Goal: Task Accomplishment & Management: Complete application form

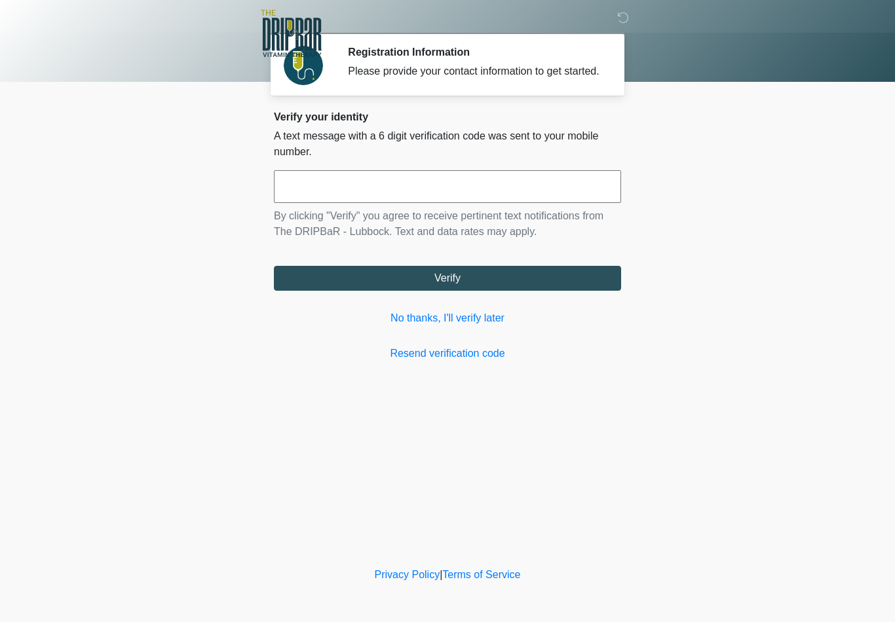
click at [335, 197] on input "text" at bounding box center [447, 186] width 347 height 33
type input "******"
click at [445, 284] on button "Verify" at bounding box center [447, 278] width 347 height 25
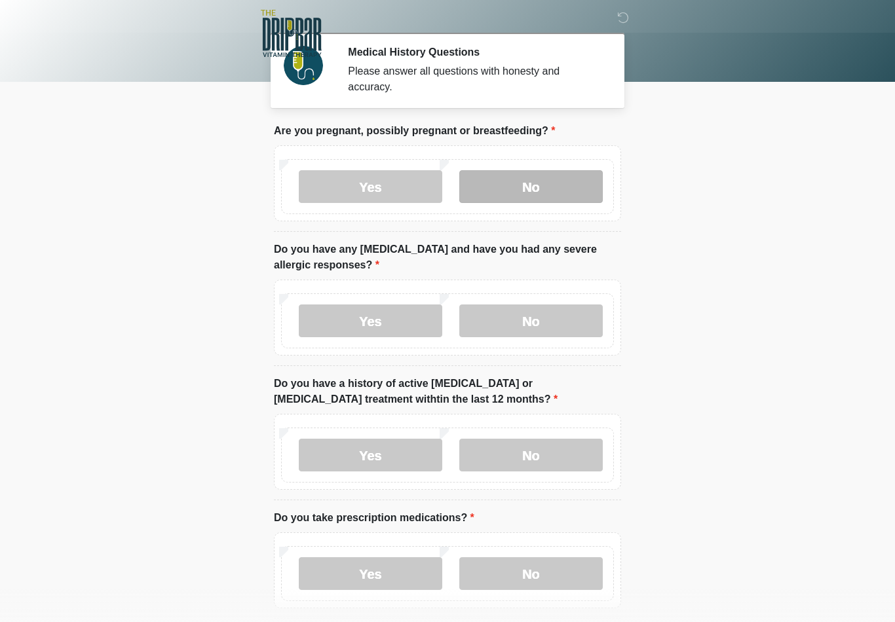
click at [531, 185] on label "No" at bounding box center [530, 186] width 143 height 33
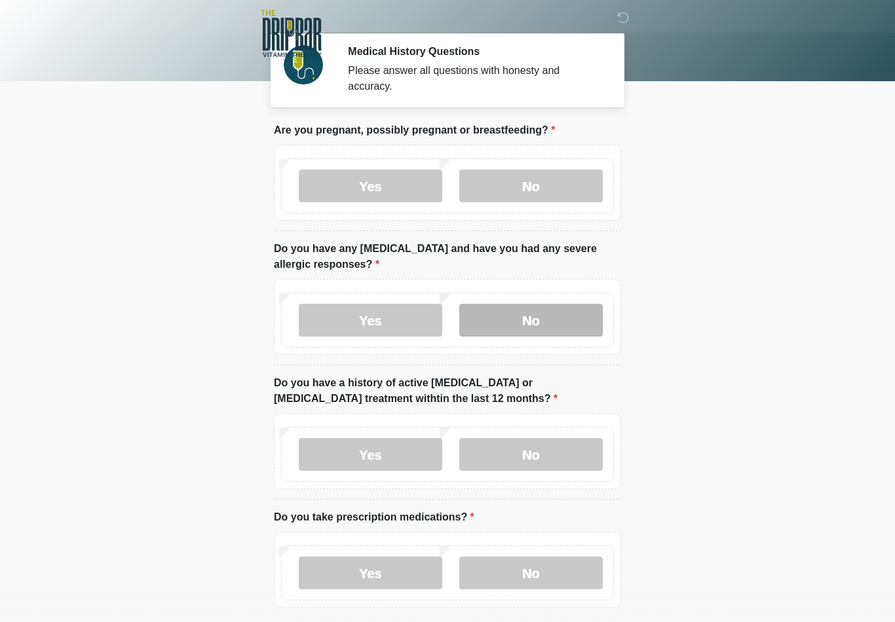
click at [534, 314] on label "No" at bounding box center [530, 320] width 143 height 33
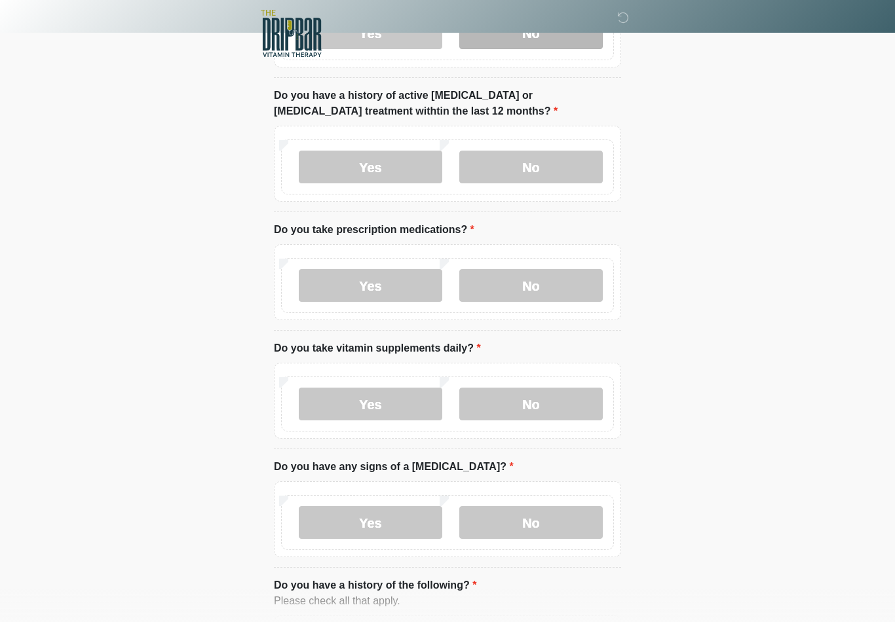
scroll to position [291, 0]
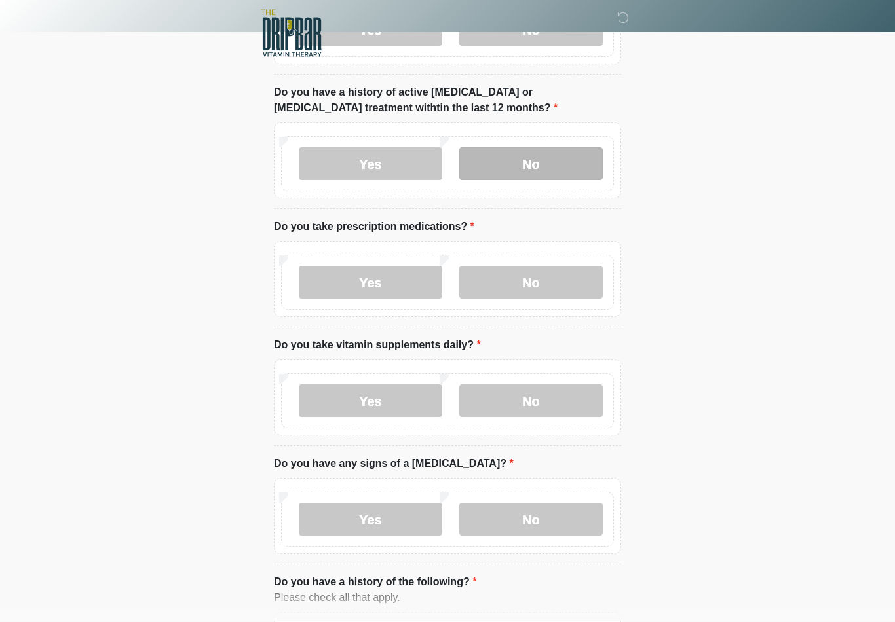
click at [523, 170] on label "No" at bounding box center [530, 164] width 143 height 33
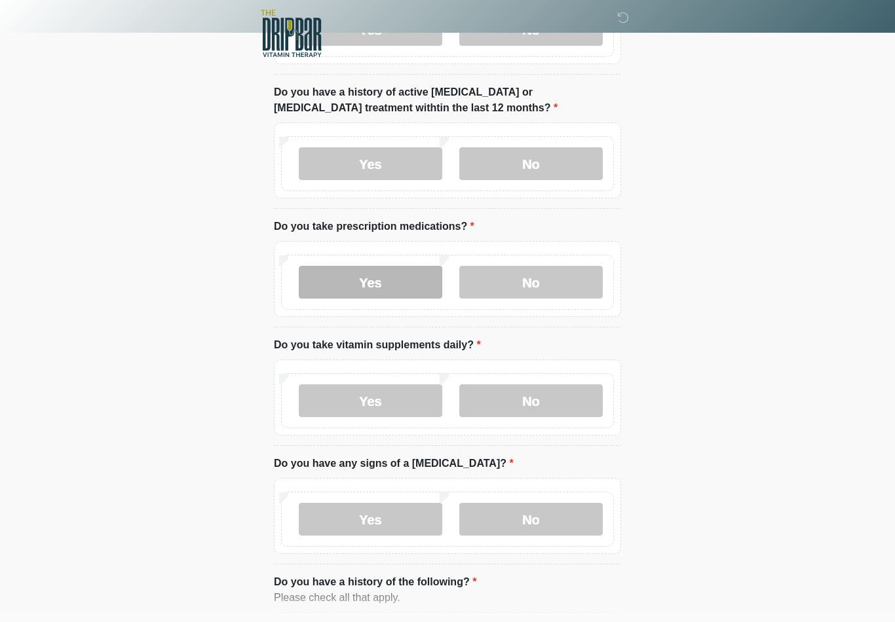
click at [374, 288] on label "Yes" at bounding box center [370, 282] width 143 height 33
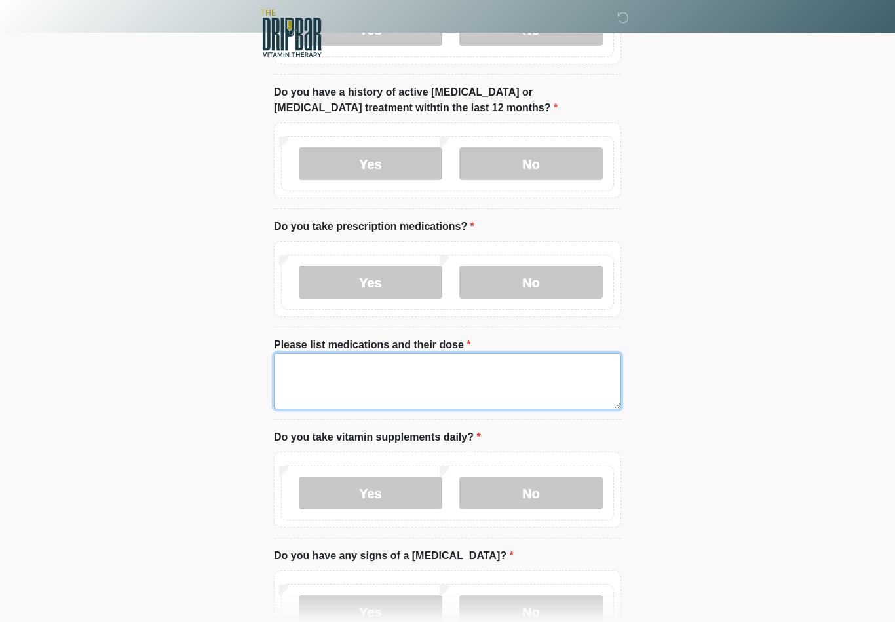
click at [395, 371] on textarea "Please list medications and their dose" at bounding box center [447, 381] width 347 height 56
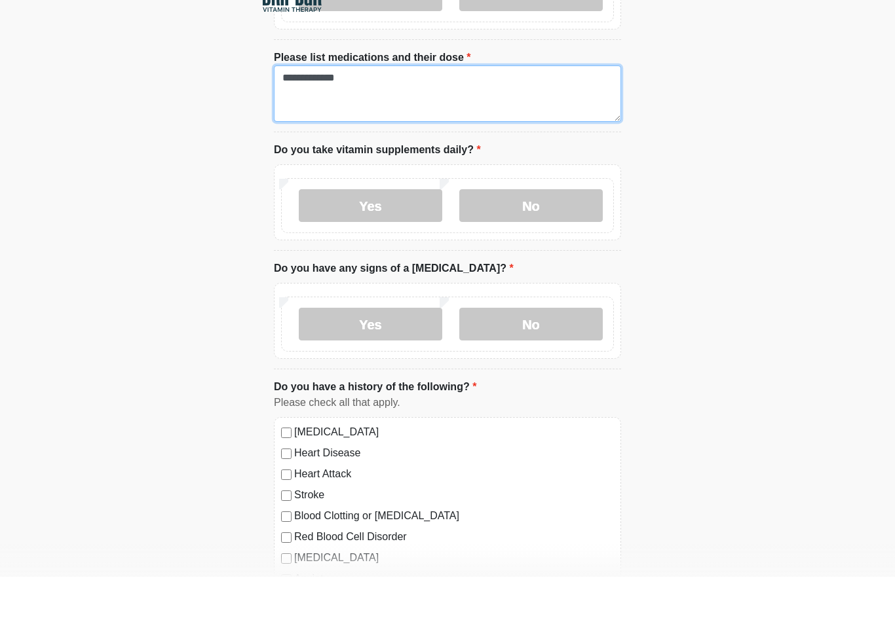
scroll to position [534, 0]
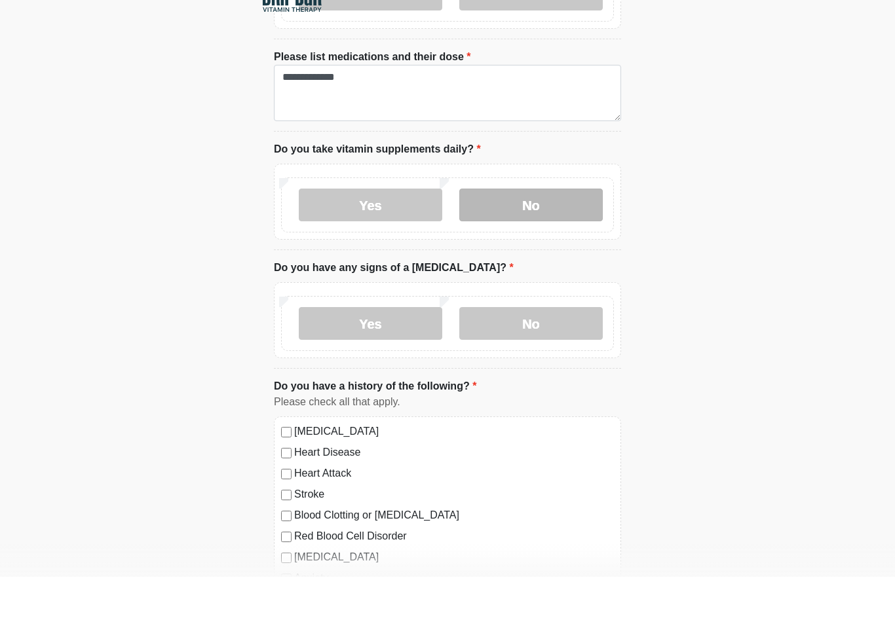
click at [517, 234] on label "No" at bounding box center [530, 250] width 143 height 33
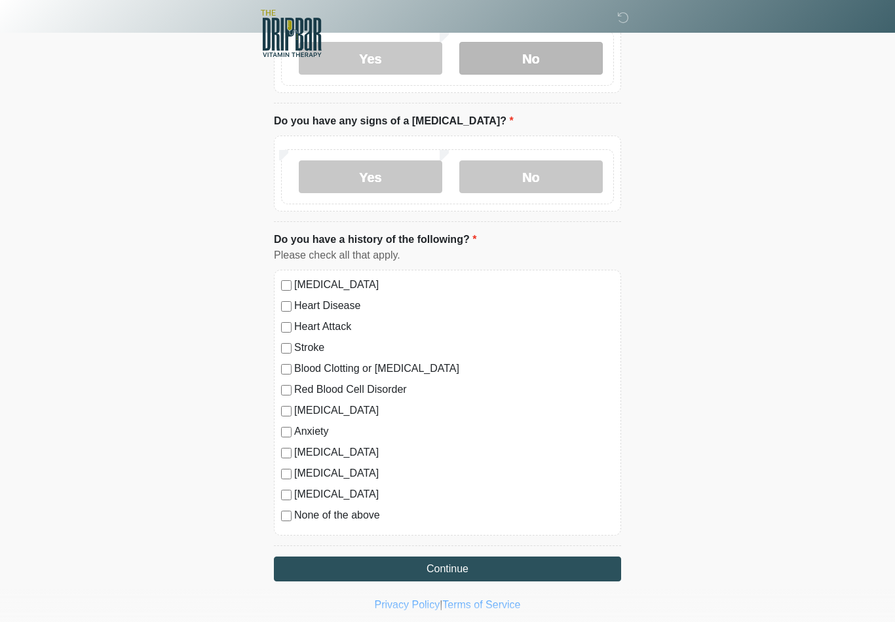
scroll to position [734, 0]
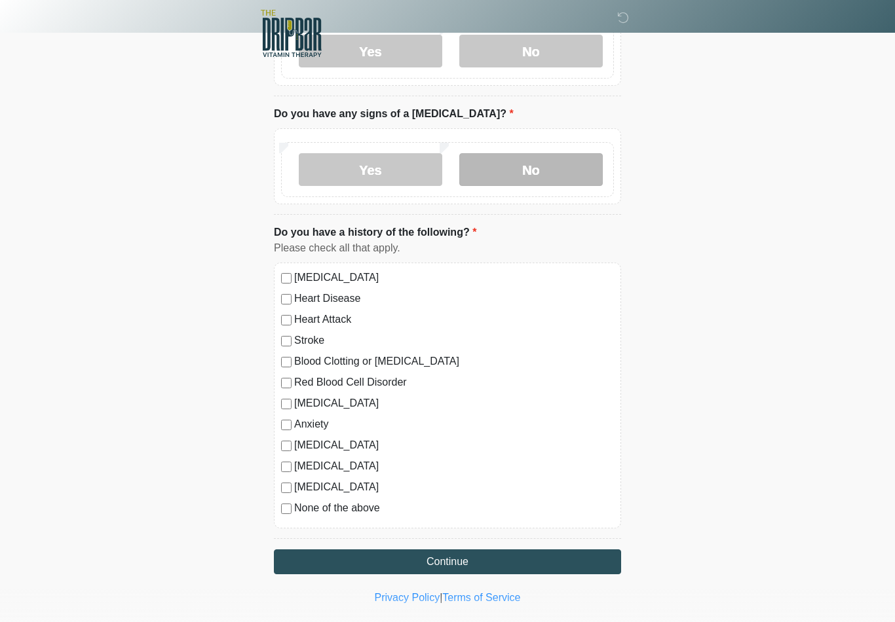
click at [534, 163] on label "No" at bounding box center [530, 169] width 143 height 33
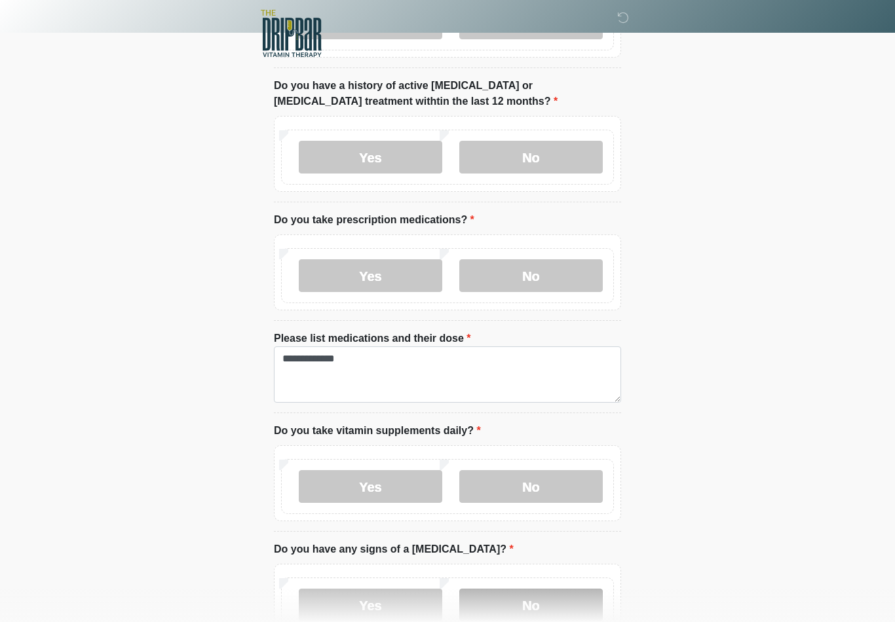
scroll to position [300, 0]
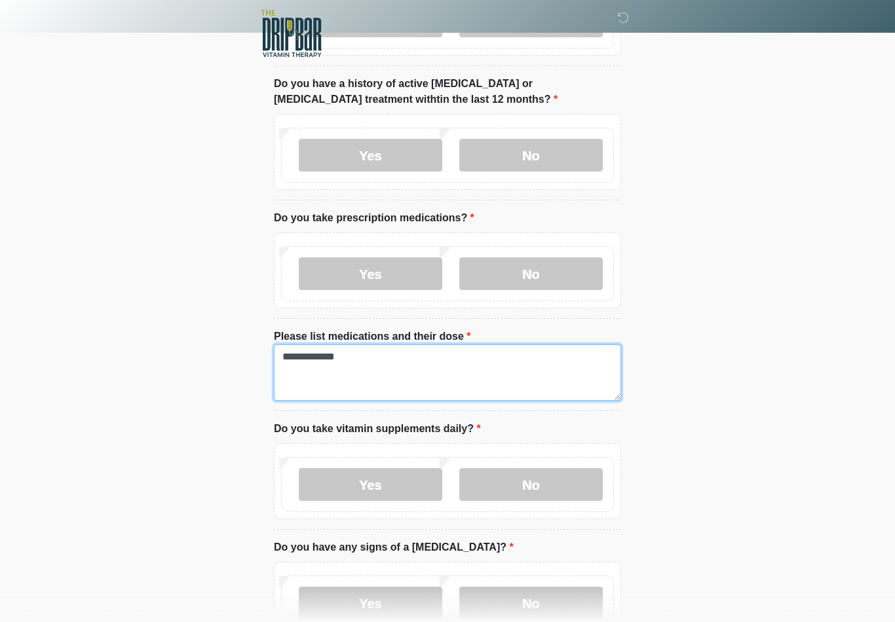
click at [373, 361] on textarea "**********" at bounding box center [447, 373] width 347 height 56
type textarea "*"
type textarea "**********"
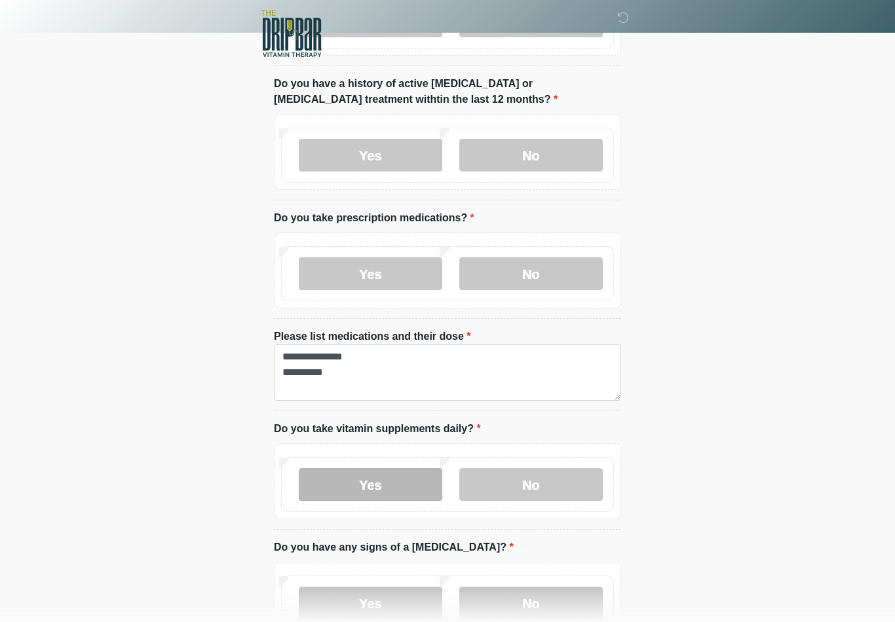
click at [377, 481] on label "Yes" at bounding box center [370, 484] width 143 height 33
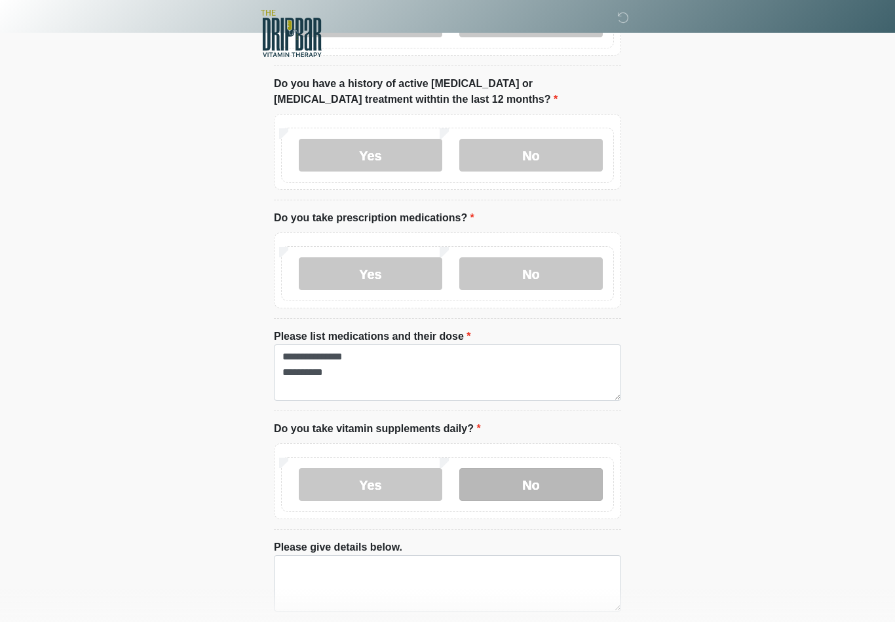
click at [510, 489] on label "No" at bounding box center [530, 484] width 143 height 33
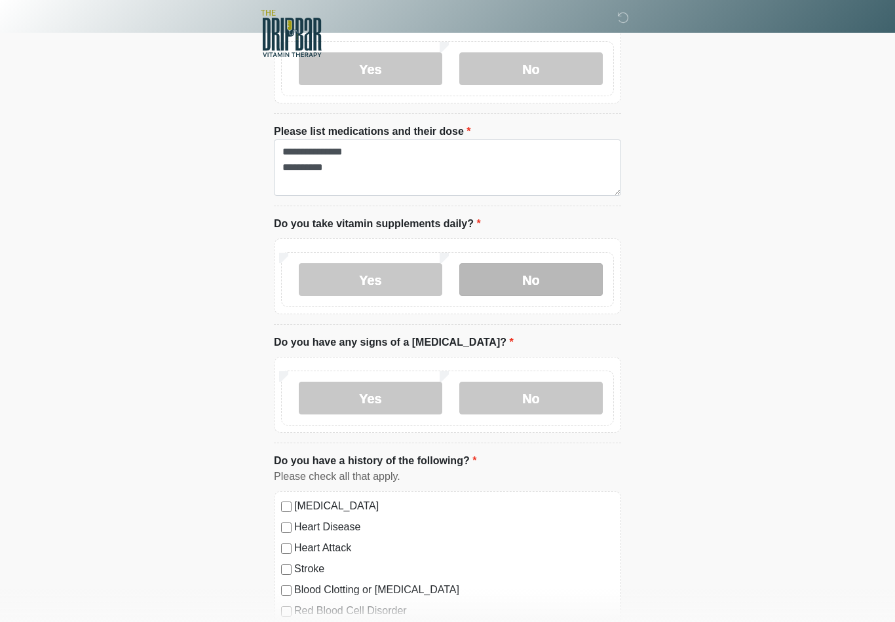
scroll to position [734, 0]
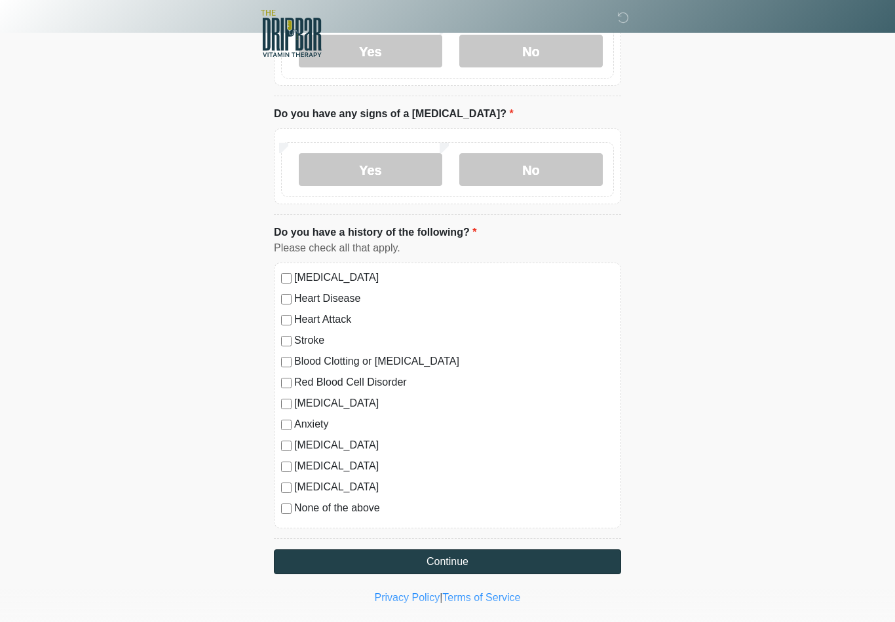
click at [441, 555] on button "Continue" at bounding box center [447, 562] width 347 height 25
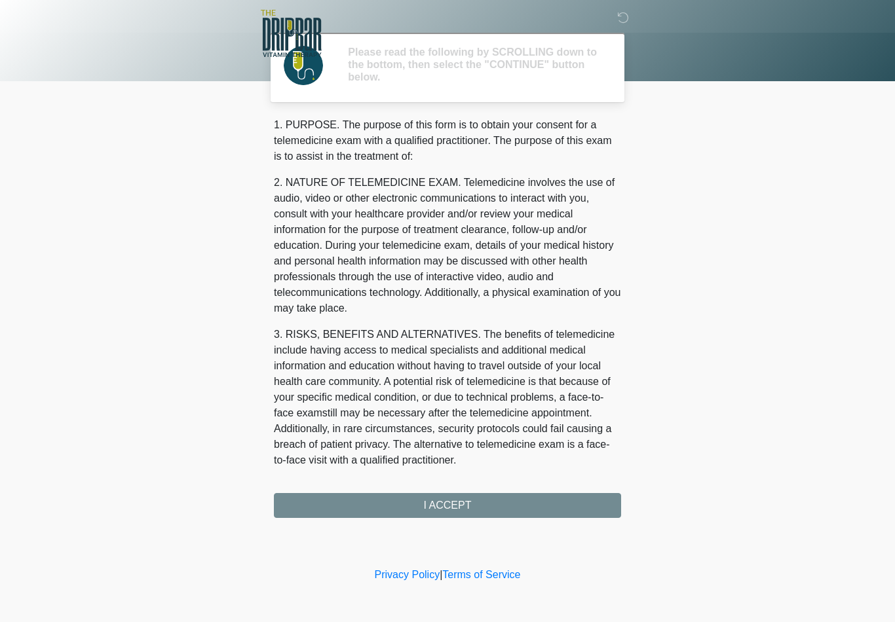
scroll to position [0, 0]
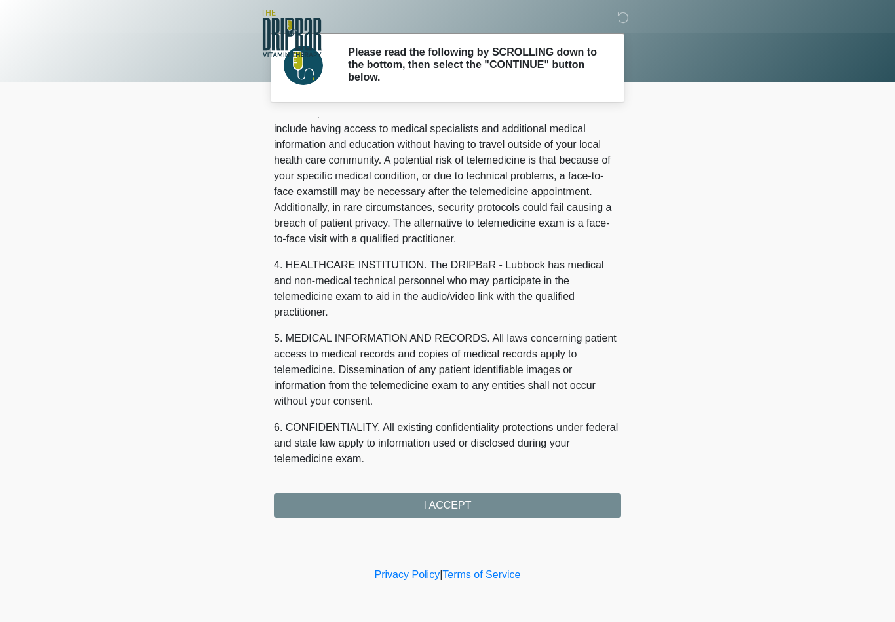
click at [436, 497] on div "1. PURPOSE. The purpose of this form is to obtain your consent for a telemedici…" at bounding box center [447, 317] width 347 height 401
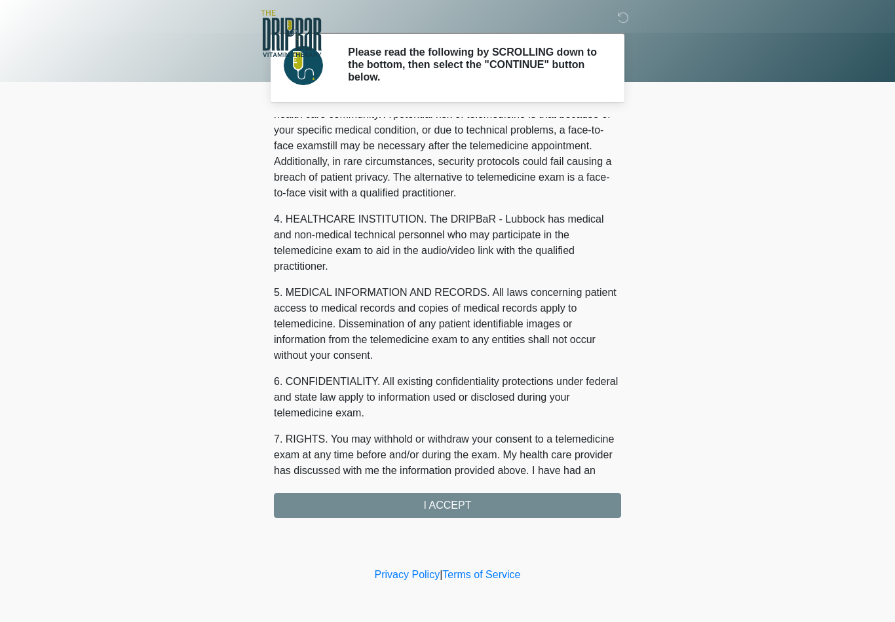
click at [436, 497] on div "1. PURPOSE. The purpose of this form is to obtain your consent for a telemedici…" at bounding box center [447, 317] width 347 height 401
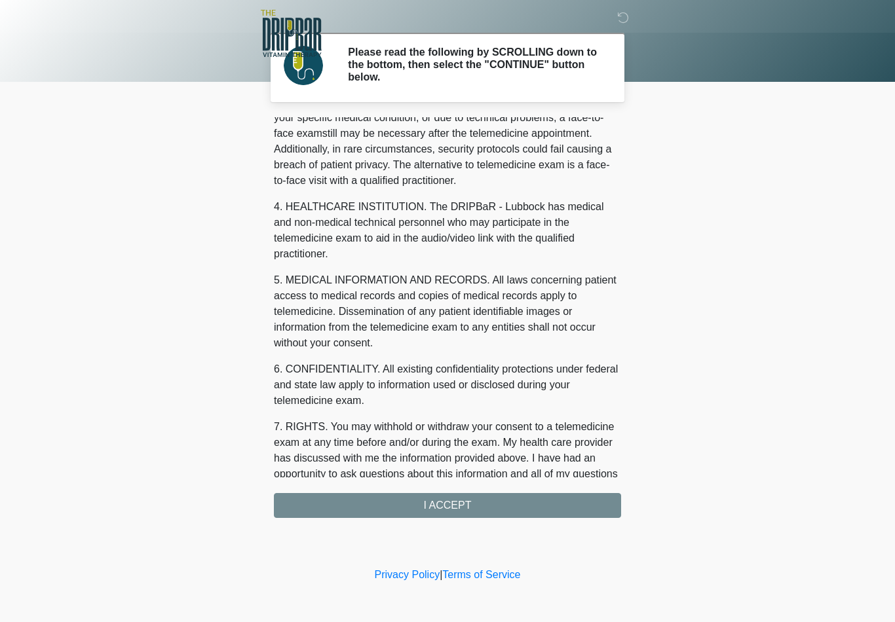
click at [449, 506] on div "1. PURPOSE. The purpose of this form is to obtain your consent for a telemedici…" at bounding box center [447, 317] width 347 height 401
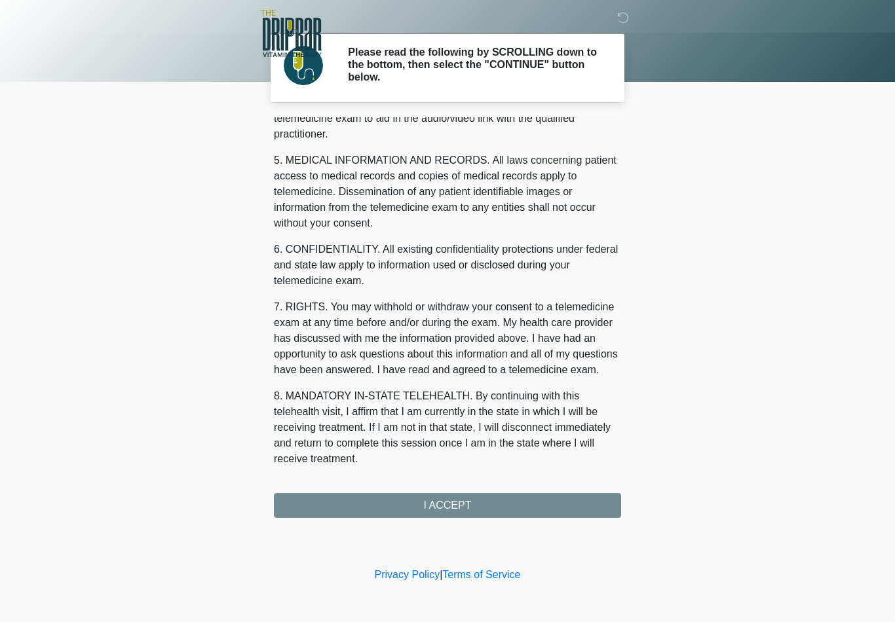
scroll to position [400, 0]
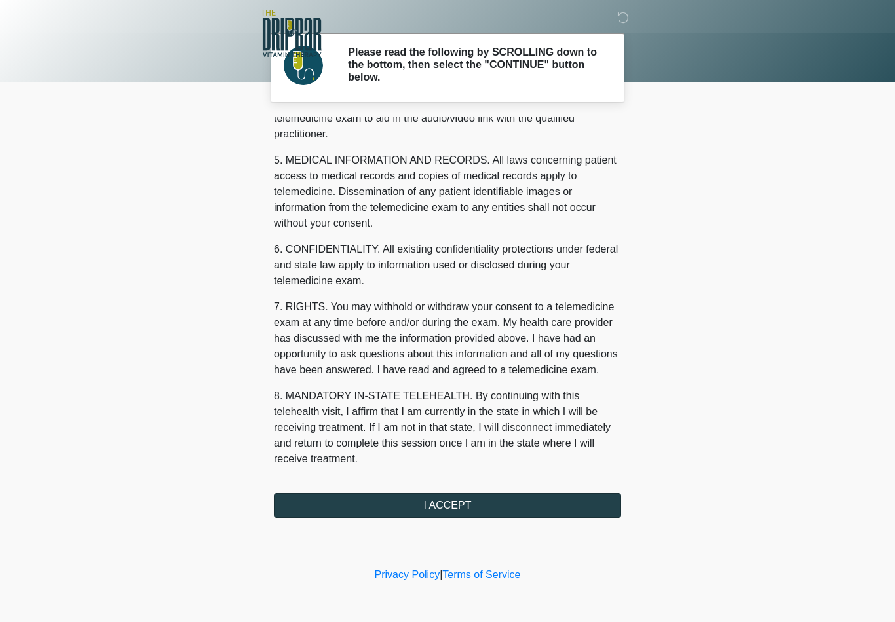
click at [439, 504] on button "I ACCEPT" at bounding box center [447, 505] width 347 height 25
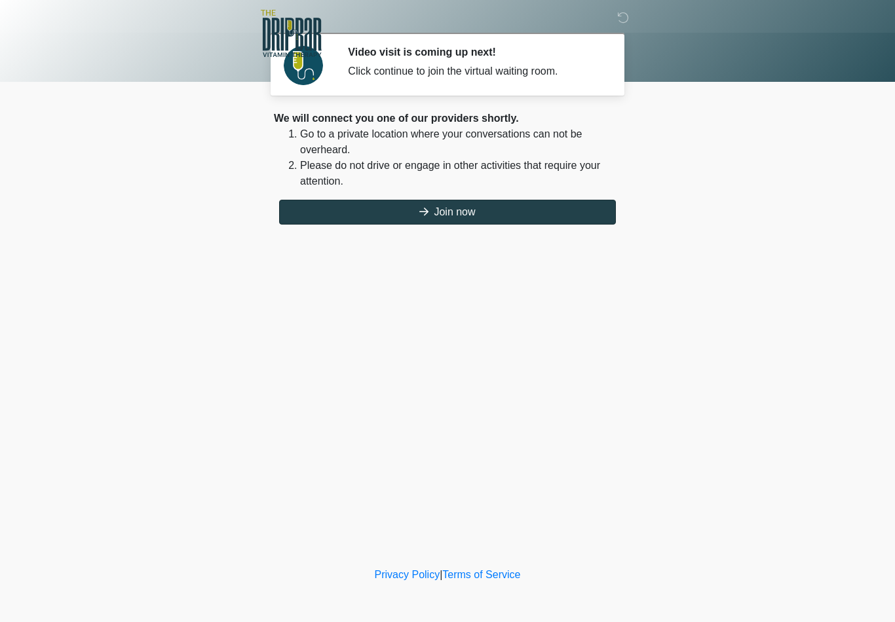
click at [447, 214] on button "Join now" at bounding box center [447, 212] width 337 height 25
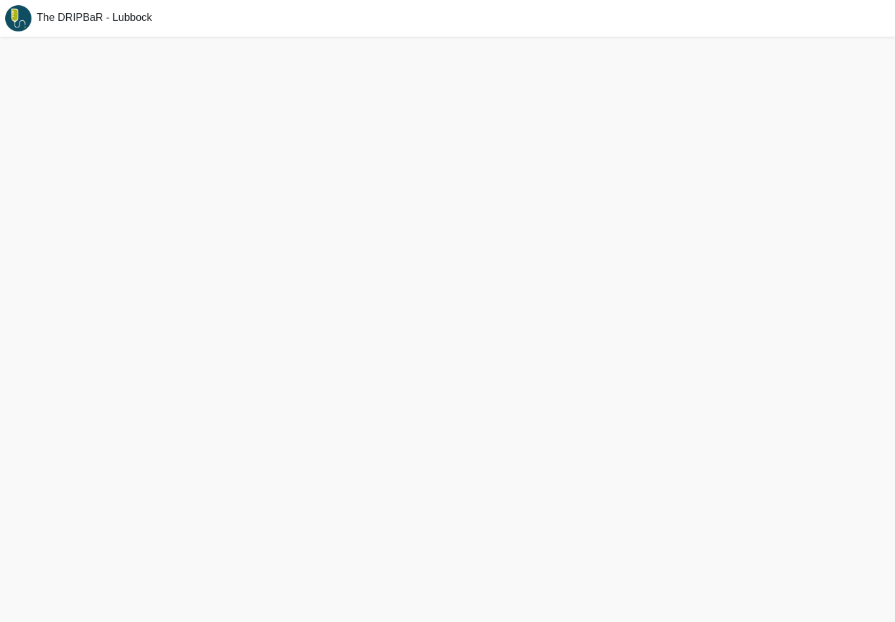
scroll to position [24, 0]
